Goal: Task Accomplishment & Management: Manage account settings

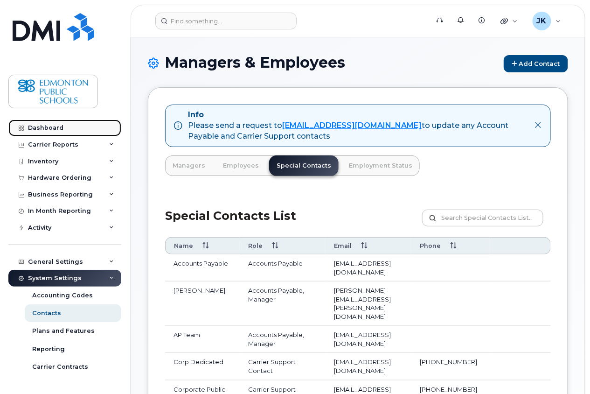
click at [47, 127] on div "Dashboard" at bounding box center [45, 127] width 35 height 7
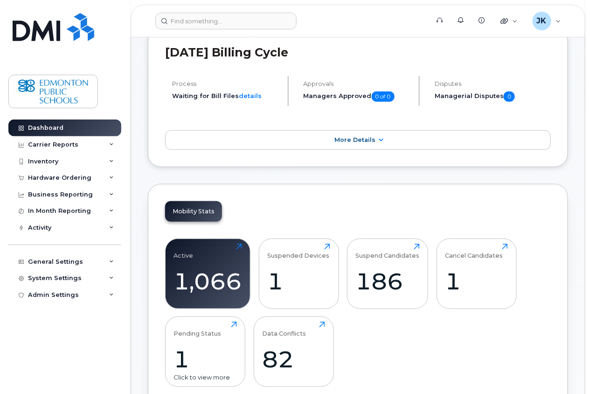
scroll to position [207, 0]
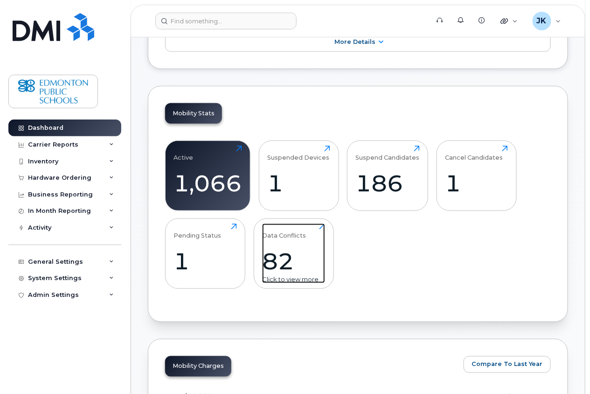
click at [295, 250] on div "82" at bounding box center [293, 261] width 63 height 28
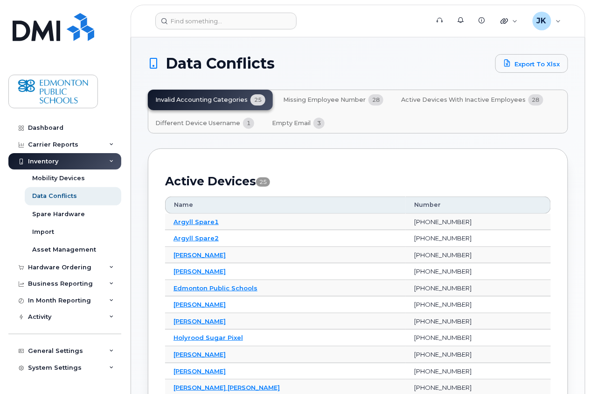
click at [468, 100] on span "Active Devices with Inactive Employees" at bounding box center [463, 99] width 125 height 7
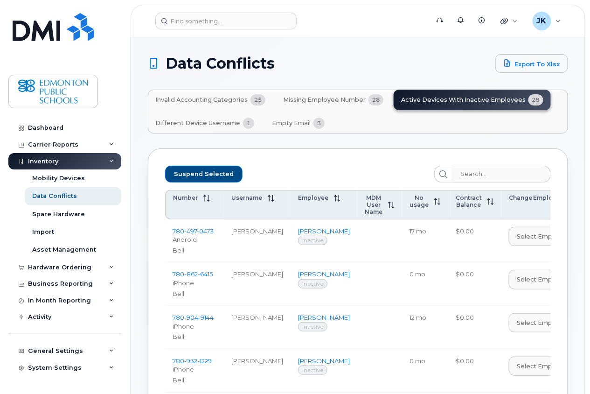
click at [321, 98] on span "Missing Employee Number" at bounding box center [324, 99] width 83 height 7
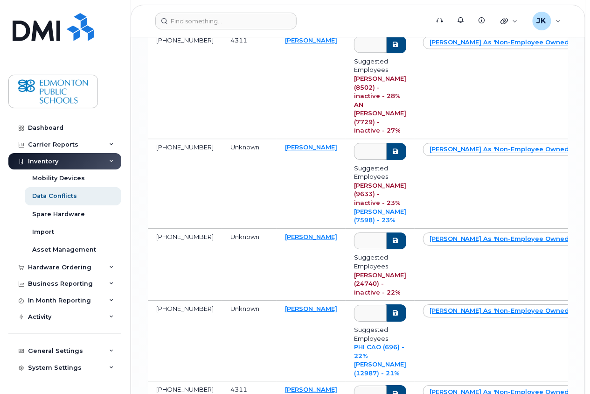
scroll to position [2005, 0]
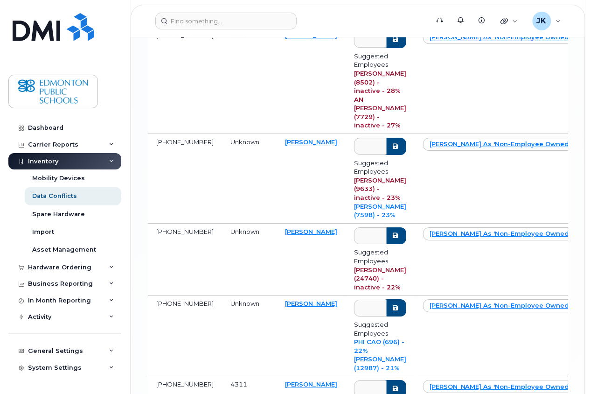
drag, startPoint x: 305, startPoint y: 120, endPoint x: 155, endPoint y: 112, distance: 149.6
copy tr "587-341-3784 Unknown Edmonton Public Schools"
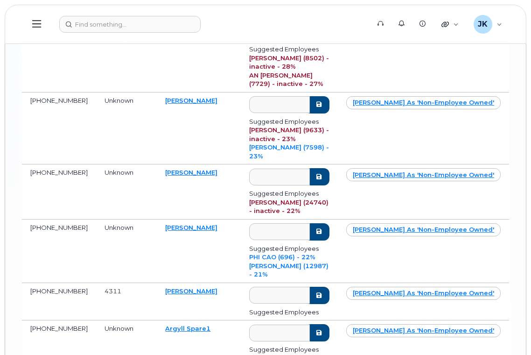
drag, startPoint x: 559, startPoint y: 3, endPoint x: 196, endPoint y: 224, distance: 424.6
click at [89, 23] on input at bounding box center [129, 24] width 141 height 17
paste input "587-341-3784"
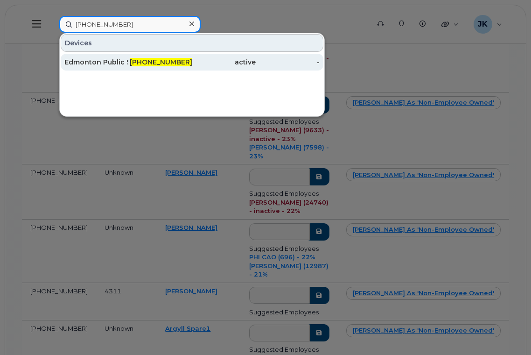
type input "587-341-3784"
click at [103, 62] on div "Edmonton Public Schools" at bounding box center [96, 61] width 64 height 9
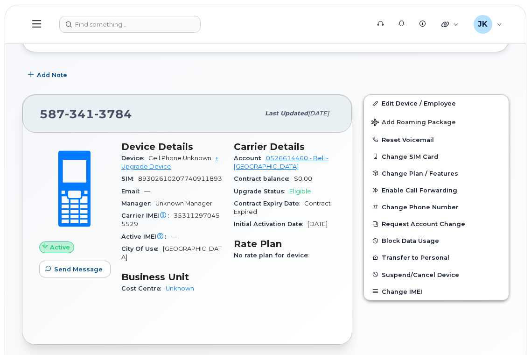
scroll to position [74, 0]
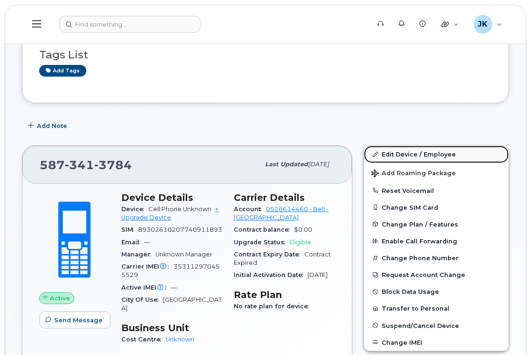
click at [414, 153] on link "Edit Device / Employee" at bounding box center [436, 154] width 145 height 17
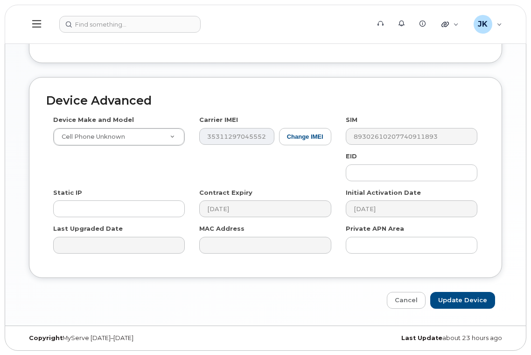
scroll to position [500, 0]
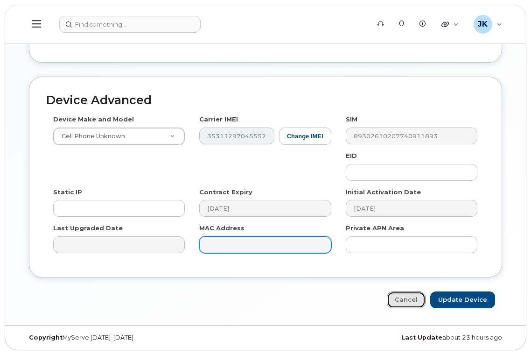
drag, startPoint x: 404, startPoint y: 302, endPoint x: 307, endPoint y: 240, distance: 115.0
click at [404, 301] on link "Cancel" at bounding box center [406, 299] width 39 height 17
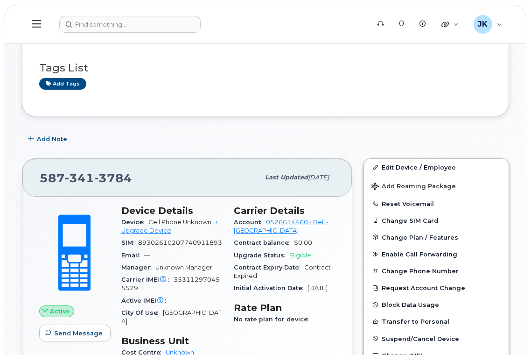
scroll to position [62, 0]
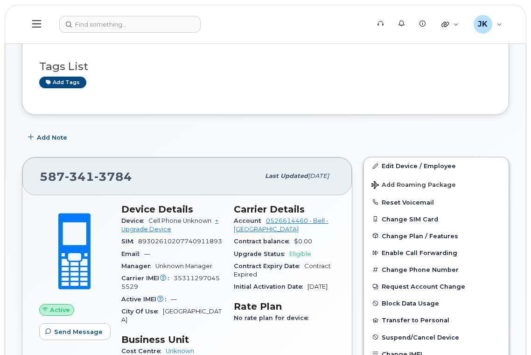
click at [194, 287] on span "353112970455529" at bounding box center [170, 281] width 98 height 15
copy span "353112970455529"
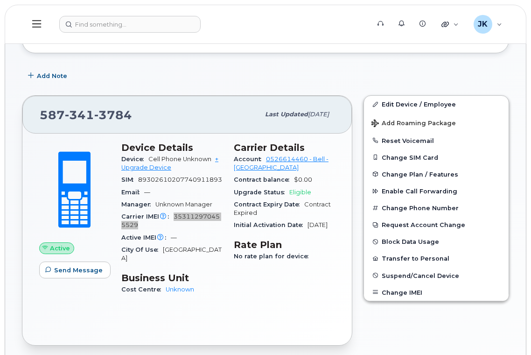
scroll to position [125, 0]
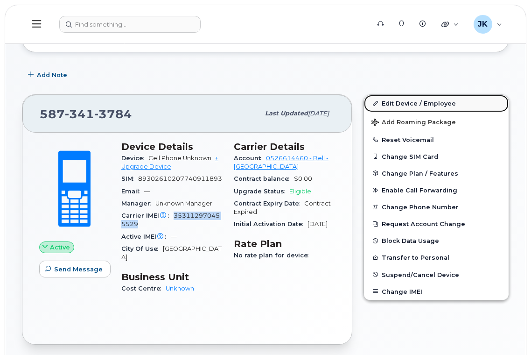
click at [401, 103] on link "Edit Device / Employee" at bounding box center [436, 103] width 145 height 17
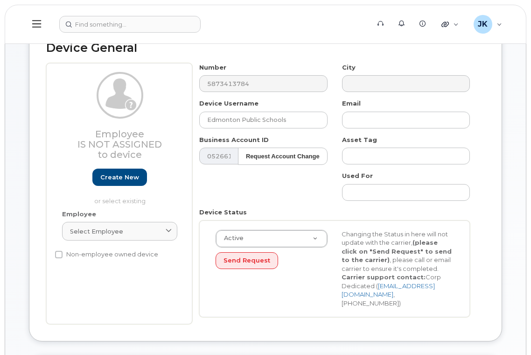
scroll to position [125, 0]
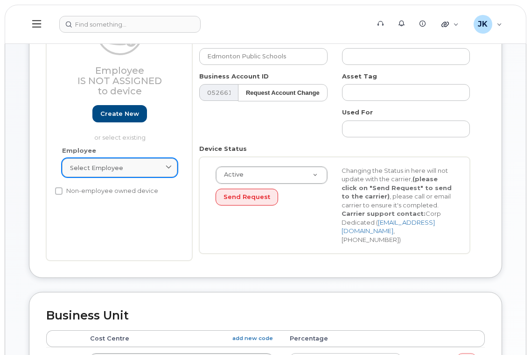
click at [102, 167] on span "Select employee" at bounding box center [96, 167] width 53 height 9
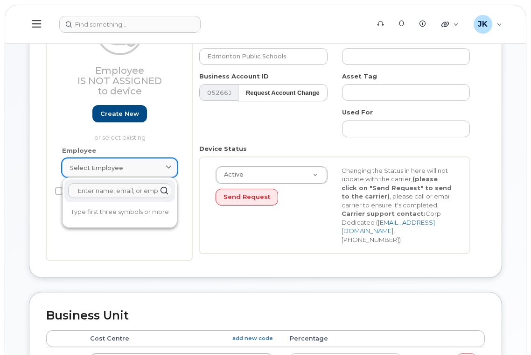
paste input "Georgia Mader"
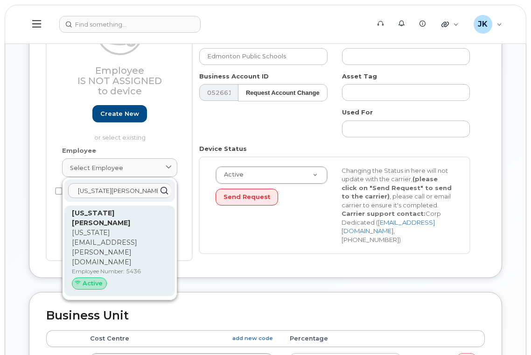
type input "Georgia Mader"
click at [103, 228] on p "[US_STATE][EMAIL_ADDRESS][PERSON_NAME][DOMAIN_NAME]" at bounding box center [120, 247] width 96 height 39
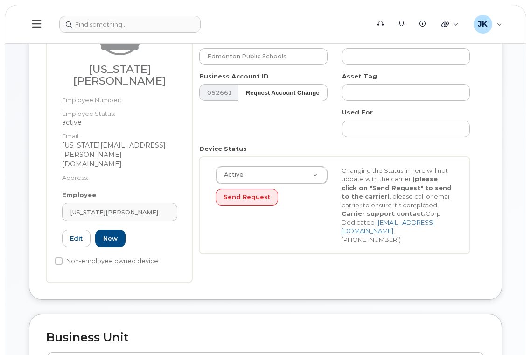
type input "[US_STATE][PERSON_NAME]"
type input "[US_STATE][EMAIL_ADDRESS][PERSON_NAME][DOMAIN_NAME]"
type input "29655"
type input "5436"
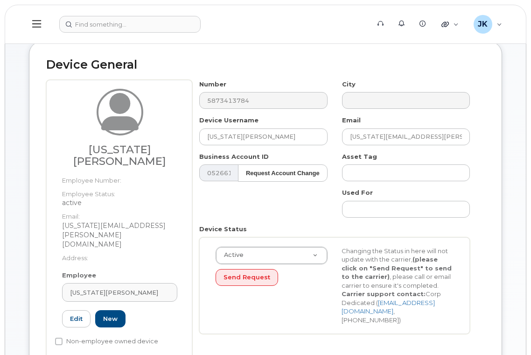
scroll to position [0, 0]
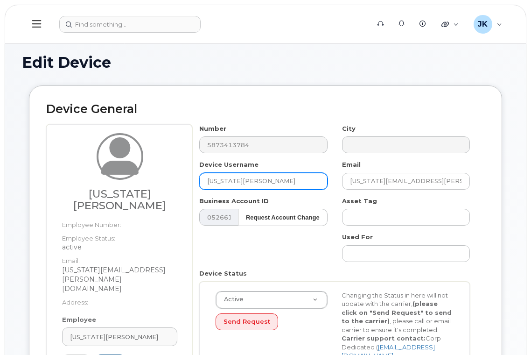
click at [287, 183] on input "[US_STATE][PERSON_NAME]" at bounding box center [263, 181] width 128 height 17
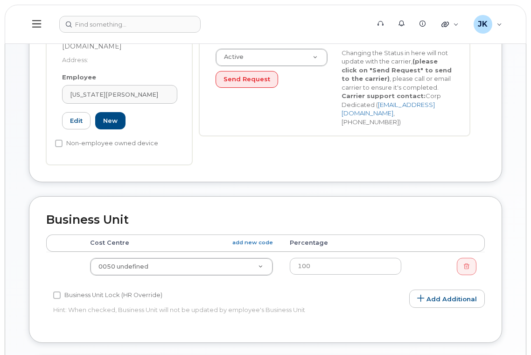
scroll to position [311, 0]
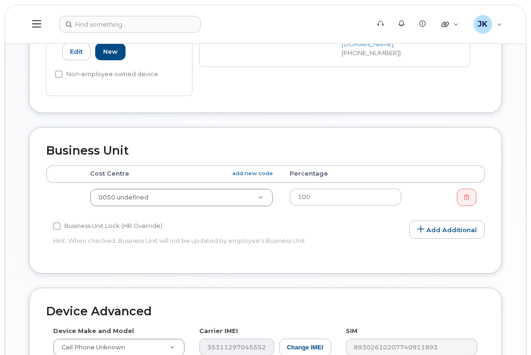
type input "[US_STATE][PERSON_NAME] Apple Watch"
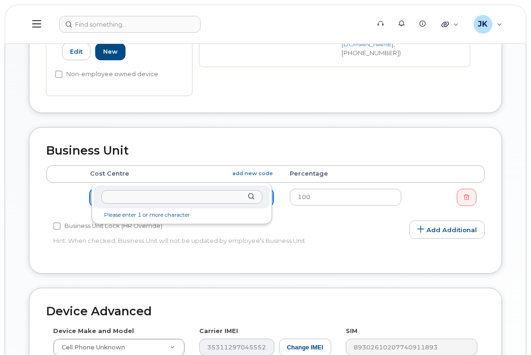
click at [137, 199] on input "text" at bounding box center [181, 197] width 161 height 14
type input "0050"
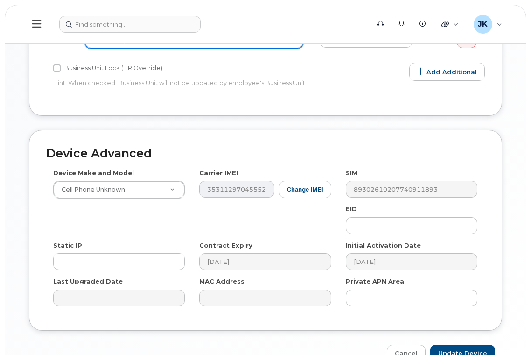
scroll to position [500, 0]
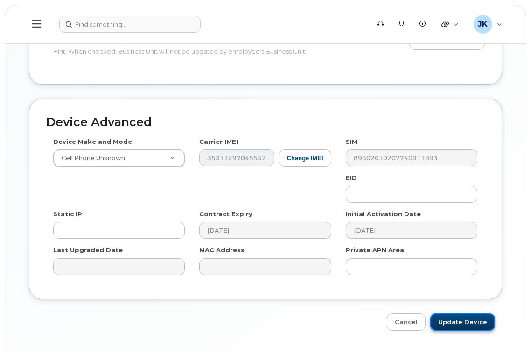
click at [460, 313] on input "Update Device" at bounding box center [462, 321] width 65 height 17
type input "Saving..."
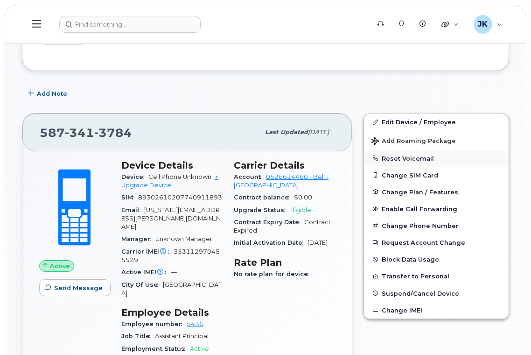
scroll to position [187, 0]
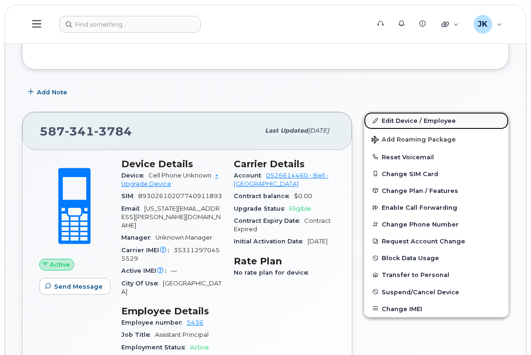
click at [406, 120] on link "Edit Device / Employee" at bounding box center [436, 120] width 145 height 17
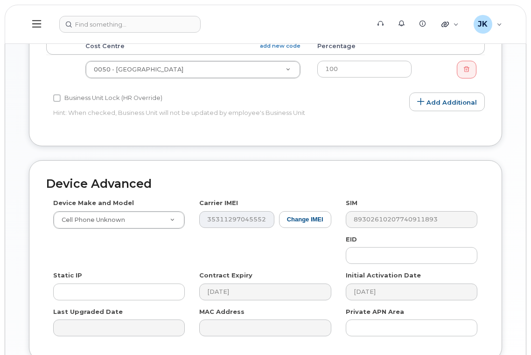
scroll to position [512, 0]
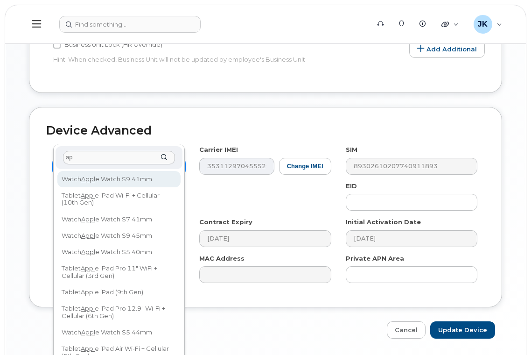
type input "a"
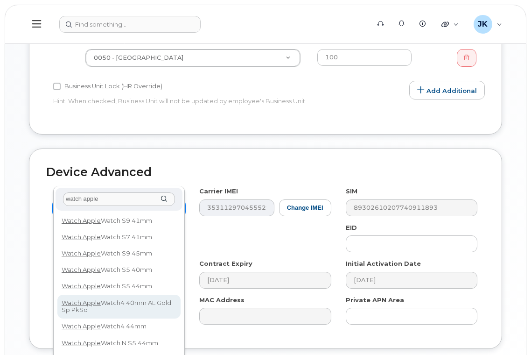
scroll to position [450, 0]
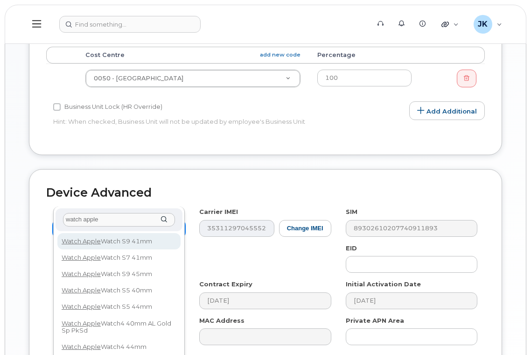
type input "watch apple"
select select "3043"
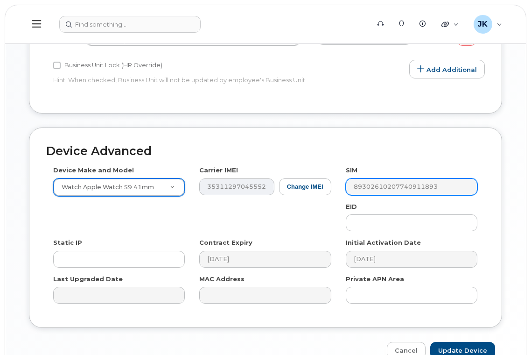
scroll to position [512, 0]
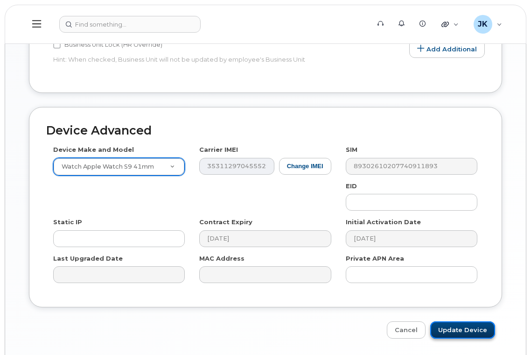
click at [453, 321] on input "Update Device" at bounding box center [462, 329] width 65 height 17
type input "Saving..."
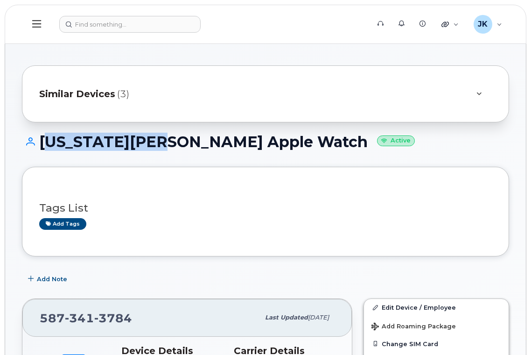
drag, startPoint x: 49, startPoint y: 139, endPoint x: 174, endPoint y: 140, distance: 124.2
click at [174, 140] on h1 "[US_STATE][PERSON_NAME] Apple Watch Active" at bounding box center [265, 141] width 487 height 16
copy h1 "[US_STATE][PERSON_NAME]"
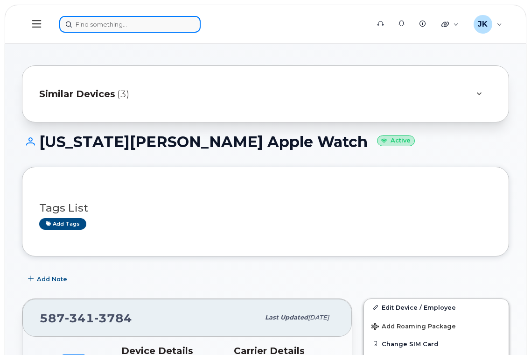
click at [92, 18] on input at bounding box center [129, 24] width 141 height 17
paste input "[US_STATE][PERSON_NAME]"
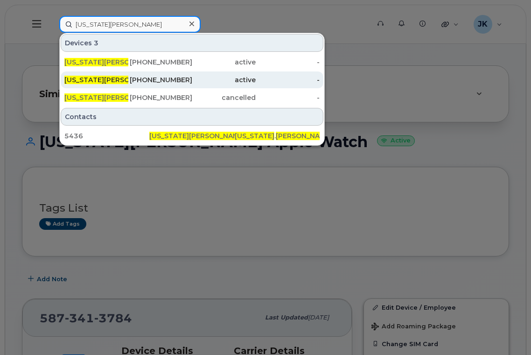
type input "[US_STATE][PERSON_NAME]"
click at [90, 81] on span "[US_STATE][PERSON_NAME]" at bounding box center [112, 80] width 96 height 8
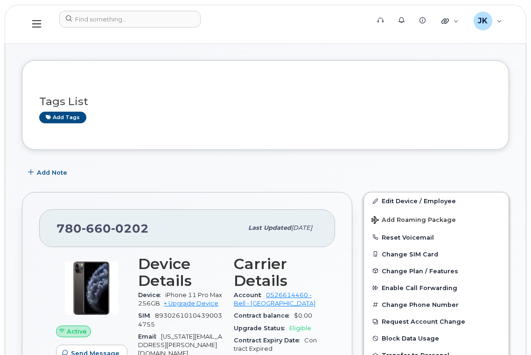
scroll to position [125, 0]
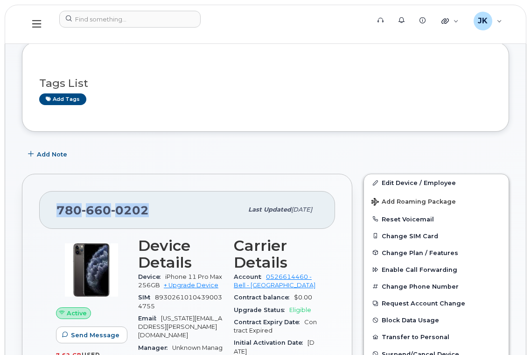
drag, startPoint x: 147, startPoint y: 210, endPoint x: 53, endPoint y: 214, distance: 94.3
click at [53, 214] on div "[PHONE_NUMBER] Last updated [DATE]" at bounding box center [187, 209] width 296 height 37
copy span "[PHONE_NUMBER]"
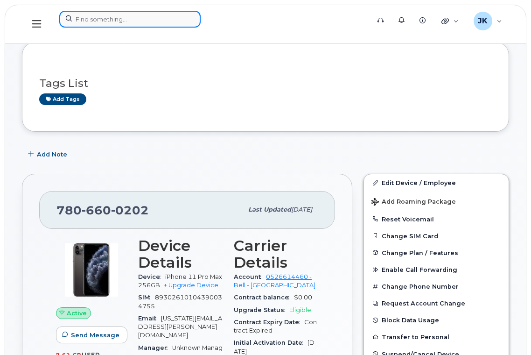
click at [99, 20] on input at bounding box center [129, 19] width 141 height 17
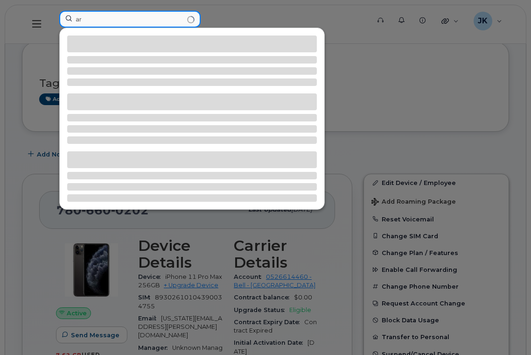
type input "a"
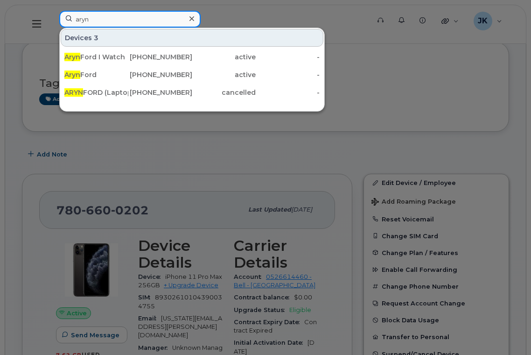
type input "aryn"
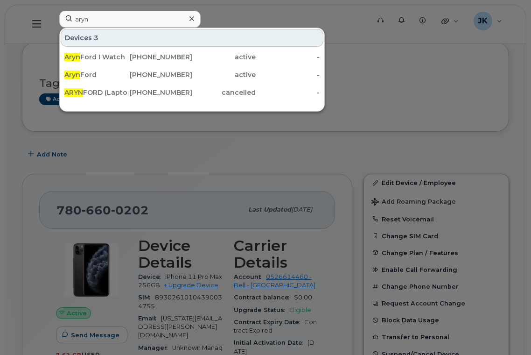
click at [418, 69] on div at bounding box center [265, 177] width 531 height 355
